Goal: Find specific page/section: Find specific page/section

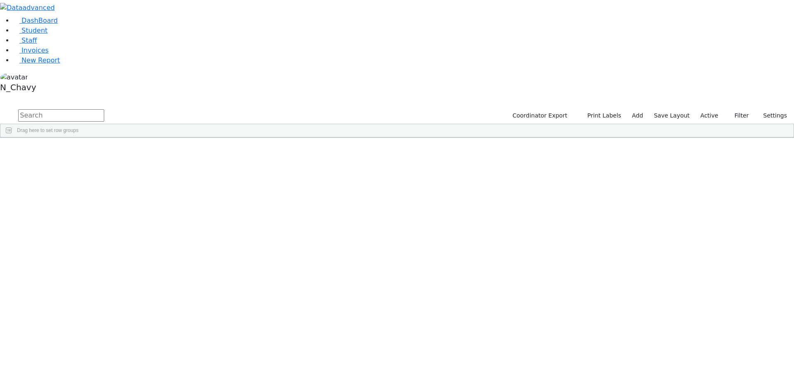
click at [104, 109] on input "text" at bounding box center [61, 115] width 86 height 12
type input "[PERSON_NAME]"
click at [85, 174] on div "[PERSON_NAME]" at bounding box center [63, 180] width 43 height 12
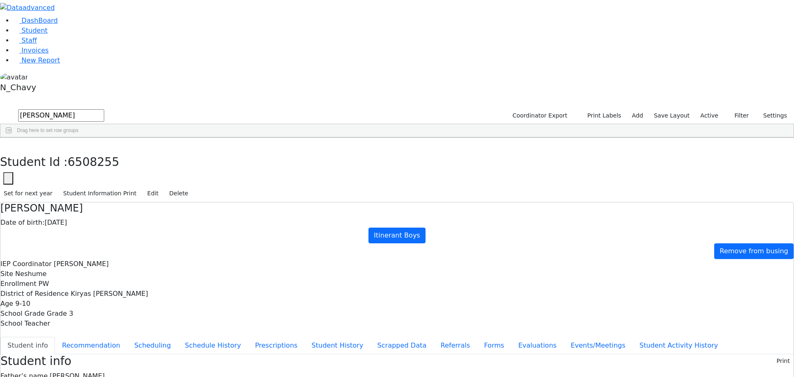
scroll to position [15, 0]
click at [511, 336] on button "Evaluations" at bounding box center [537, 344] width 52 height 17
click at [477, 336] on button "Forms" at bounding box center [494, 344] width 34 height 17
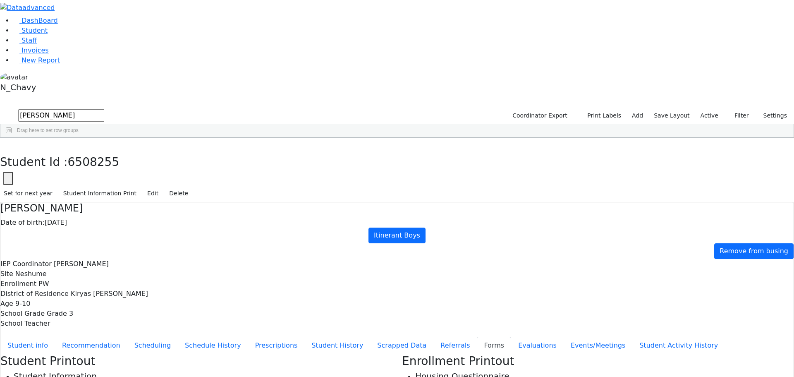
type input "[PERSON_NAME]"
click at [433, 336] on button "Referrals" at bounding box center [454, 344] width 43 height 17
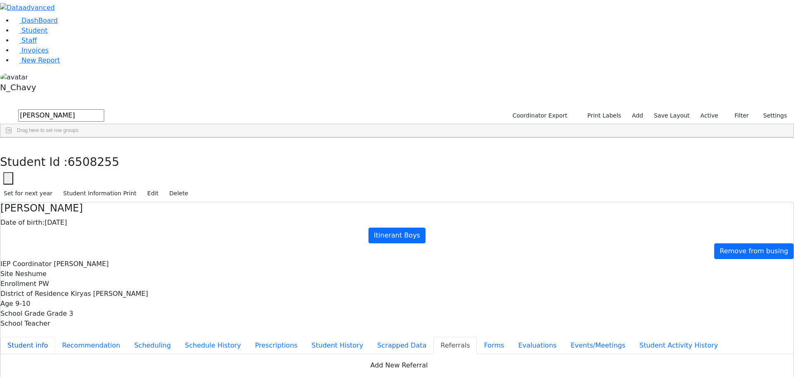
click at [55, 336] on button "Student info" at bounding box center [27, 344] width 55 height 17
click at [151, 95] on div "Students 6 A 24 K 24 W 24 A 24 K 24 W 24 876" at bounding box center [397, 101] width 794 height 12
click at [12, 138] on button "button" at bounding box center [6, 146] width 12 height 17
click at [104, 109] on input "[PERSON_NAME]" at bounding box center [61, 115] width 86 height 12
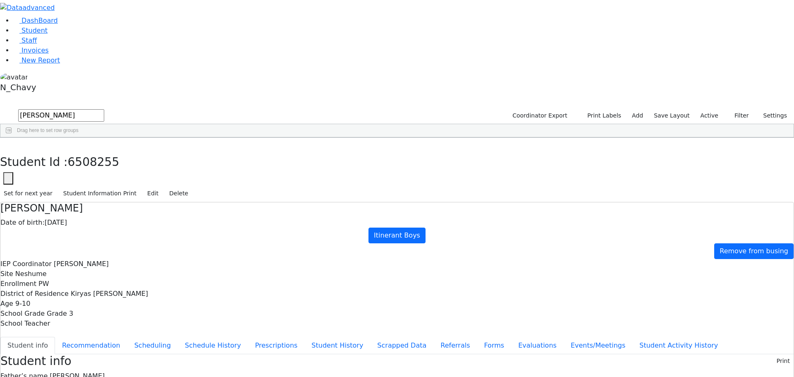
click at [104, 109] on input "[PERSON_NAME]" at bounding box center [61, 115] width 86 height 12
type input "[PERSON_NAME]"
click at [95, 174] on div "Freund" at bounding box center [71, 180] width 49 height 12
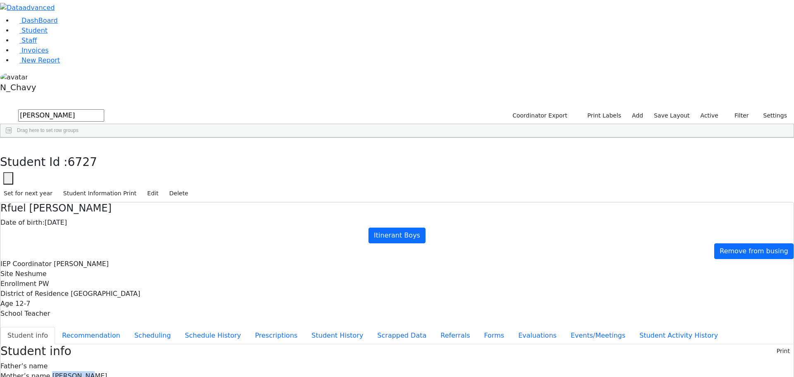
drag, startPoint x: 322, startPoint y: 129, endPoint x: 361, endPoint y: 129, distance: 39.3
click at [361, 371] on div "Mother’s name [PERSON_NAME]" at bounding box center [396, 376] width 793 height 10
click at [12, 138] on button "button" at bounding box center [6, 146] width 12 height 17
click at [104, 109] on input "[PERSON_NAME]" at bounding box center [61, 115] width 86 height 12
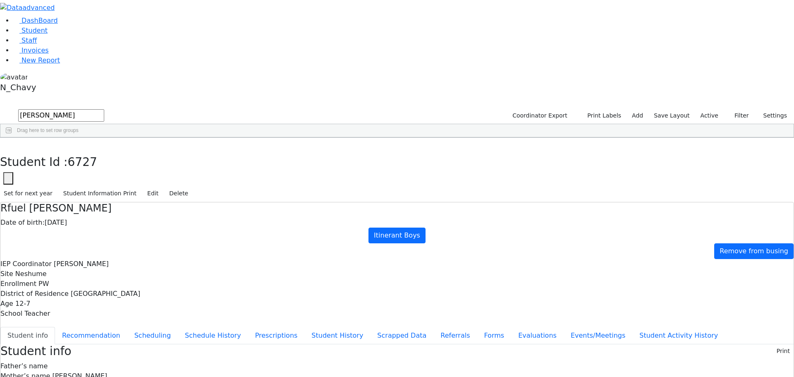
click at [104, 109] on input "[PERSON_NAME]" at bounding box center [61, 115] width 86 height 12
click at [95, 151] on div "Konig" at bounding box center [71, 157] width 49 height 12
drag, startPoint x: 322, startPoint y: 150, endPoint x: 371, endPoint y: 151, distance: 48.8
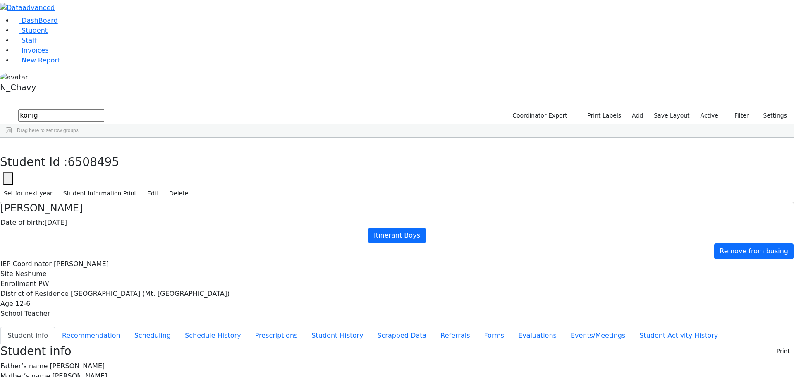
drag, startPoint x: 322, startPoint y: 162, endPoint x: 331, endPoint y: 160, distance: 8.9
drag, startPoint x: 335, startPoint y: 162, endPoint x: 353, endPoint y: 162, distance: 18.2
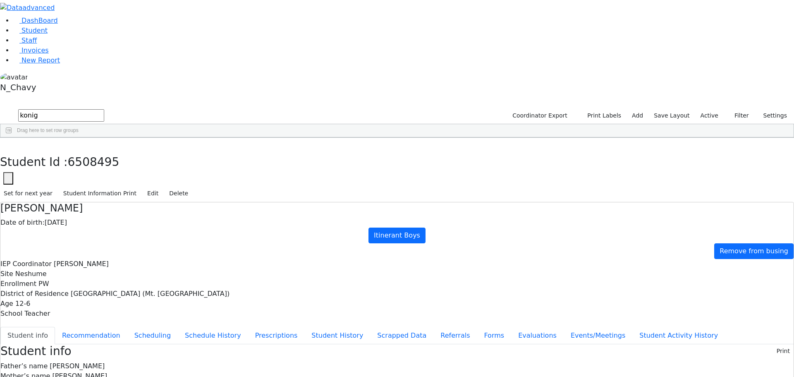
click at [4, 144] on use "button" at bounding box center [4, 144] width 0 height 0
click at [104, 109] on input "konig" at bounding box center [61, 115] width 86 height 12
click at [95, 151] on div "Brach" at bounding box center [71, 157] width 49 height 12
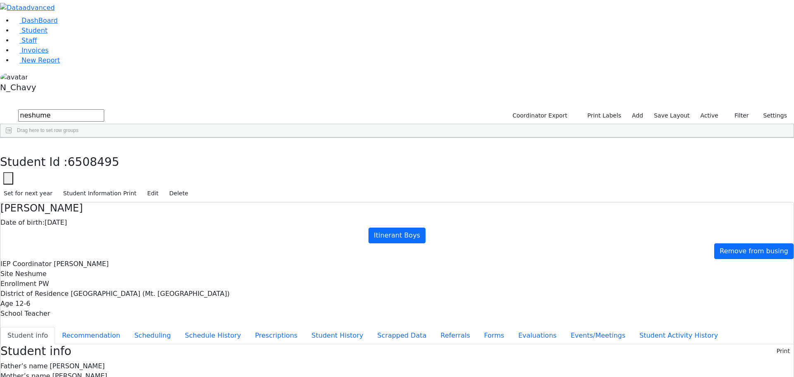
click at [95, 151] on div "Brach" at bounding box center [71, 157] width 49 height 12
click at [95, 162] on div "[PERSON_NAME]" at bounding box center [71, 168] width 49 height 12
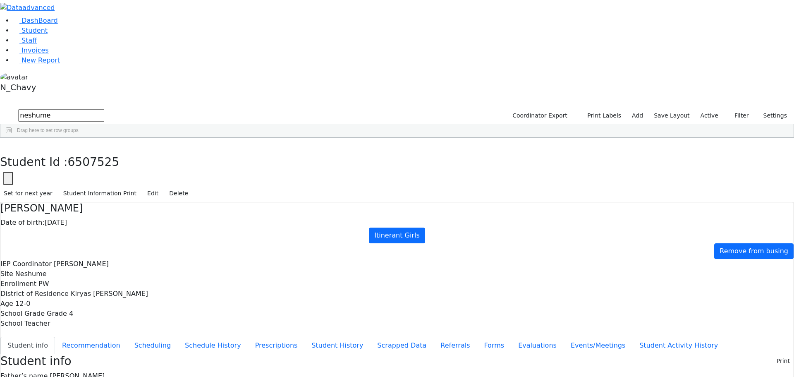
click at [95, 174] on div "Freund" at bounding box center [71, 180] width 49 height 12
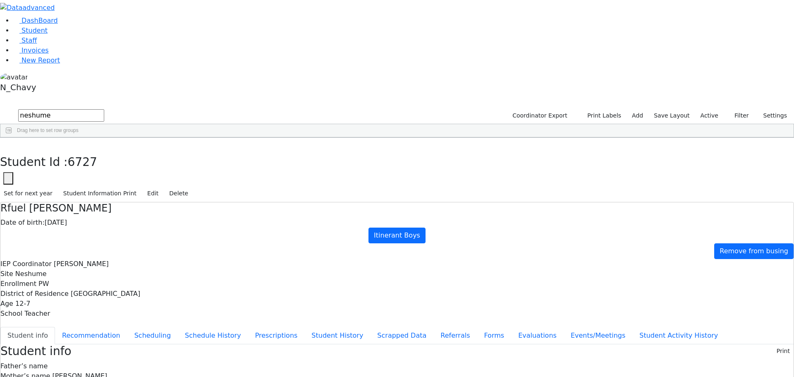
click at [95, 186] on div "[PERSON_NAME]" at bounding box center [71, 192] width 49 height 12
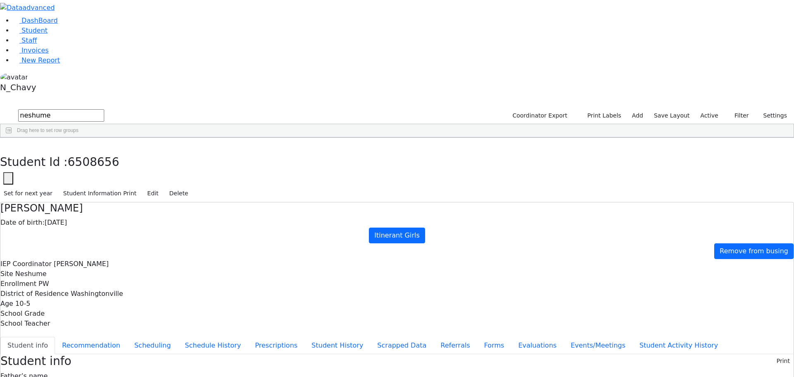
click at [95, 197] on div "[PERSON_NAME]" at bounding box center [71, 203] width 49 height 12
click at [95, 209] on div "Konig" at bounding box center [71, 215] width 49 height 12
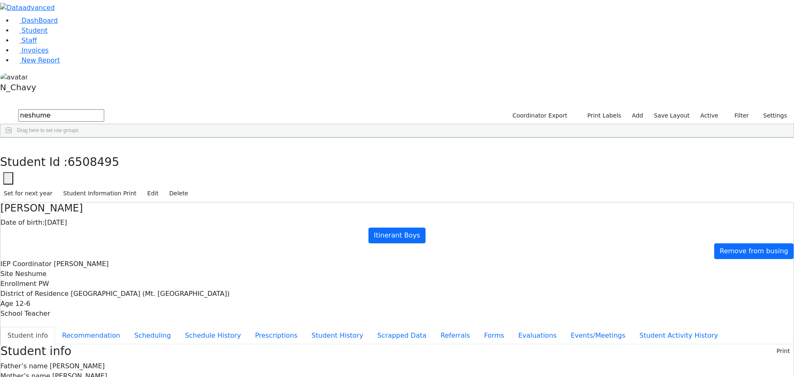
click at [95, 220] on div "[PERSON_NAME]" at bounding box center [71, 226] width 49 height 12
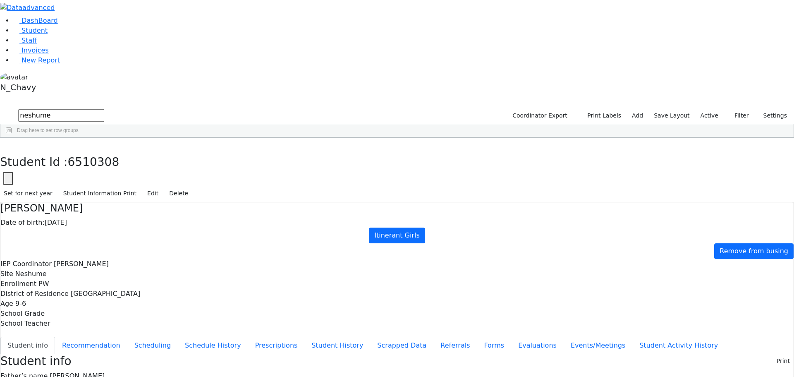
click at [95, 232] on div "[PERSON_NAME]" at bounding box center [71, 238] width 49 height 12
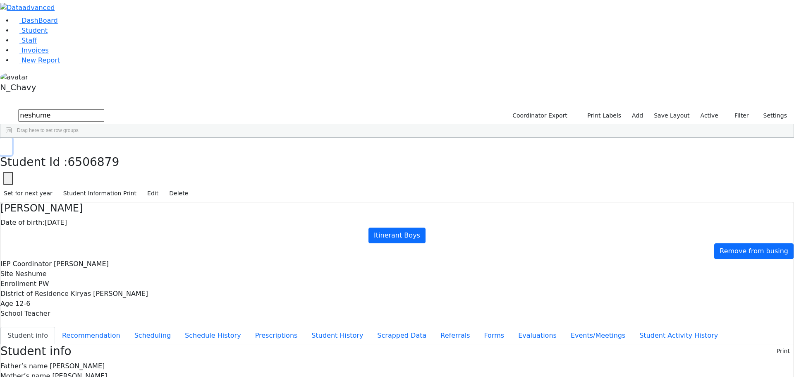
click at [8, 144] on icon "button" at bounding box center [6, 146] width 5 height 5
click at [104, 109] on input "neshume" at bounding box center [61, 115] width 86 height 12
type input "[PERSON_NAME]"
click at [95, 174] on div "Gluck" at bounding box center [71, 180] width 49 height 12
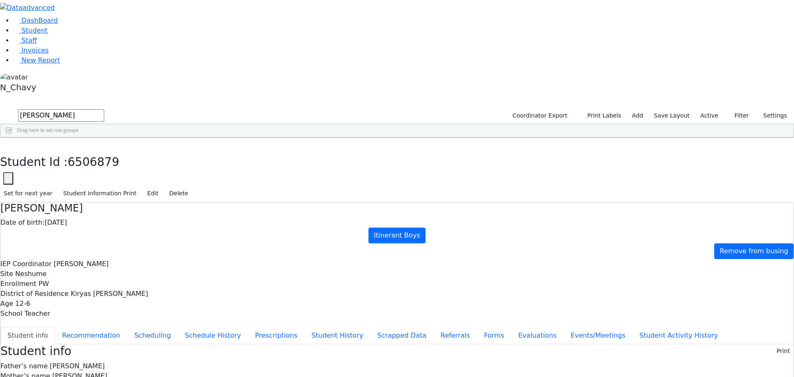
click at [95, 174] on div "Gluck" at bounding box center [71, 180] width 49 height 12
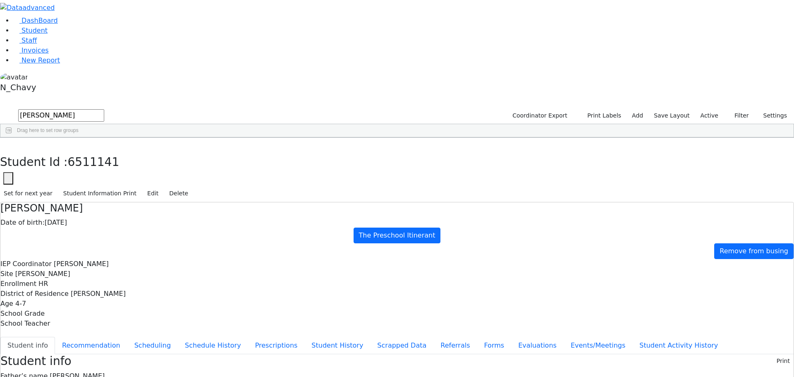
drag, startPoint x: 182, startPoint y: 41, endPoint x: 371, endPoint y: 44, distance: 189.3
click at [371, 202] on h4 "[PERSON_NAME]" at bounding box center [396, 208] width 793 height 12
click at [12, 138] on button "button" at bounding box center [6, 146] width 12 height 17
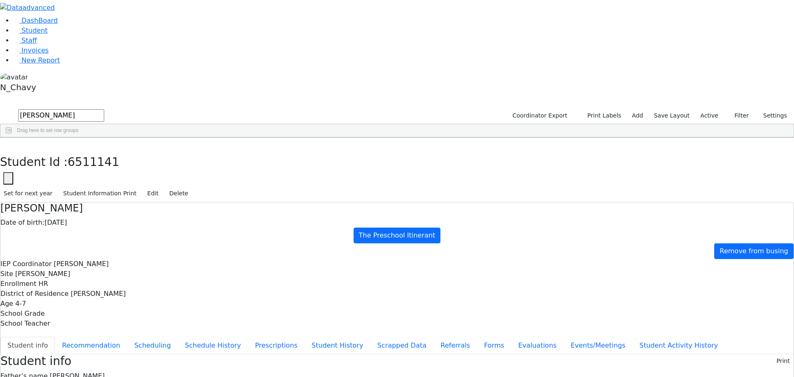
click at [104, 109] on input "[PERSON_NAME]" at bounding box center [61, 115] width 86 height 12
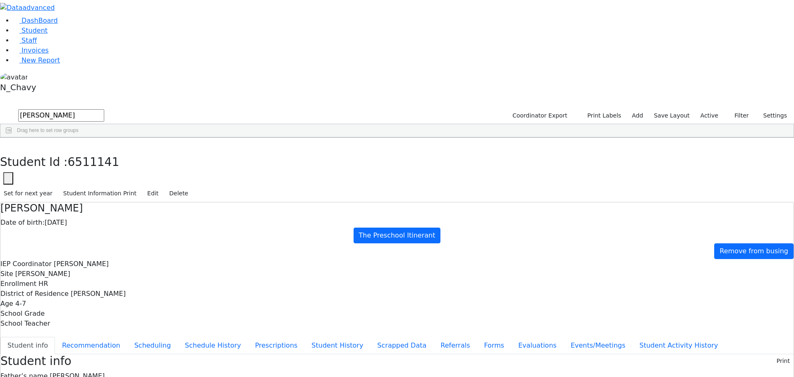
click at [315, 358] on div "DashBoard Student Staff Invoices New Report 5" at bounding box center [397, 342] width 794 height 684
click at [144, 197] on div "Rivka" at bounding box center [119, 203] width 49 height 12
click at [12, 138] on button "button" at bounding box center [6, 146] width 12 height 17
click at [104, 109] on input "[PERSON_NAME]" at bounding box center [61, 115] width 86 height 12
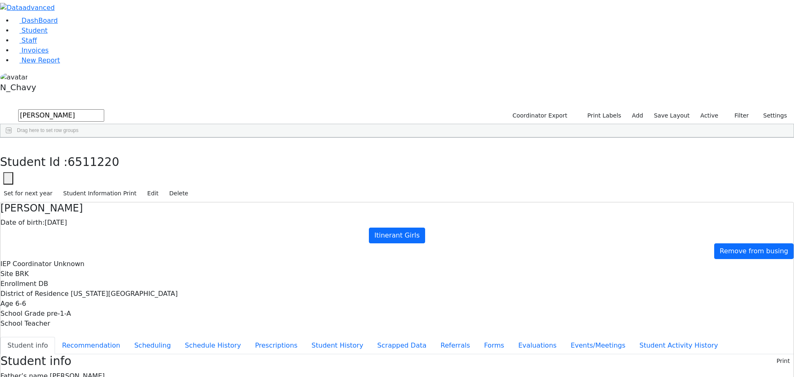
click at [104, 109] on input "[PERSON_NAME]" at bounding box center [61, 115] width 86 height 12
click at [11, 95] on button "button" at bounding box center [5, 98] width 11 height 6
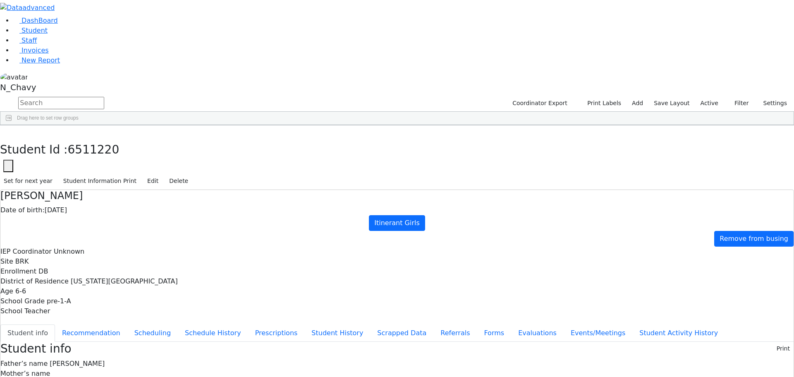
click at [0, 0] on button "button" at bounding box center [0, 0] width 0 height 0
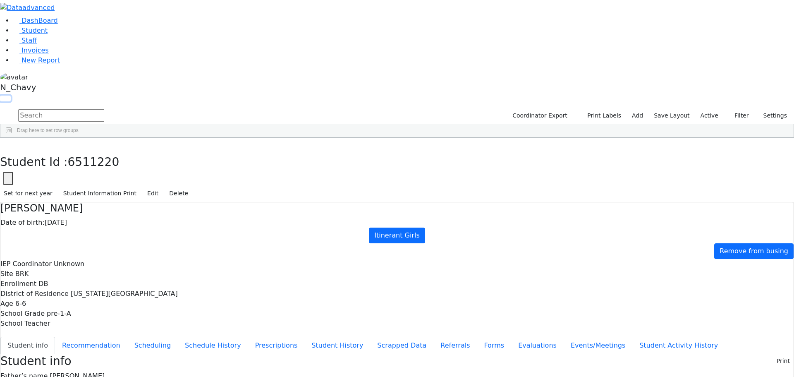
scroll to position [1571, 0]
click at [95, 328] on div "Guttman" at bounding box center [71, 334] width 49 height 12
